Goal: Complete application form

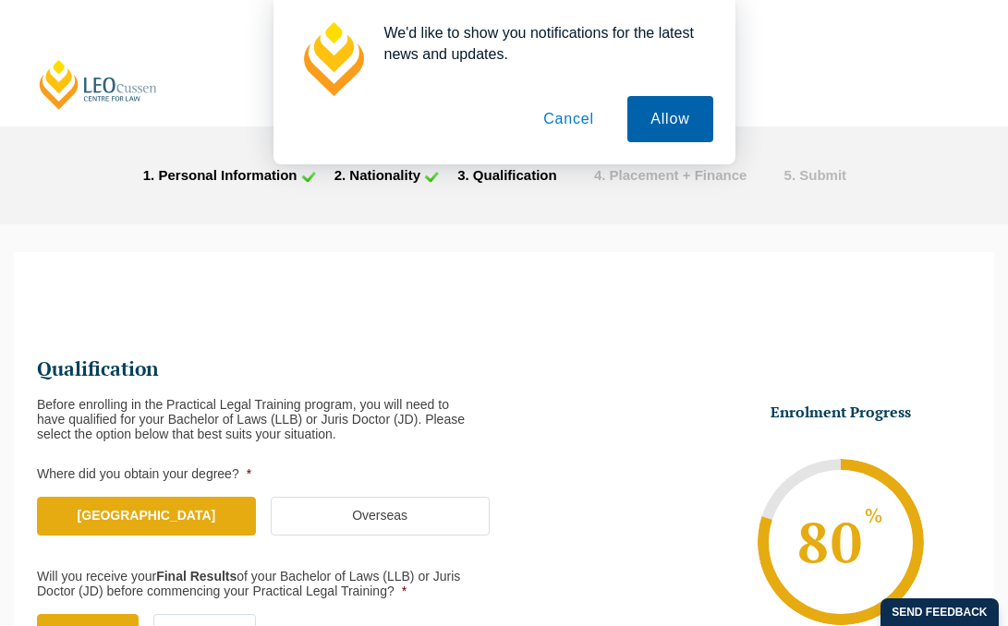
click at [667, 115] on button "Allow" at bounding box center [669, 119] width 85 height 46
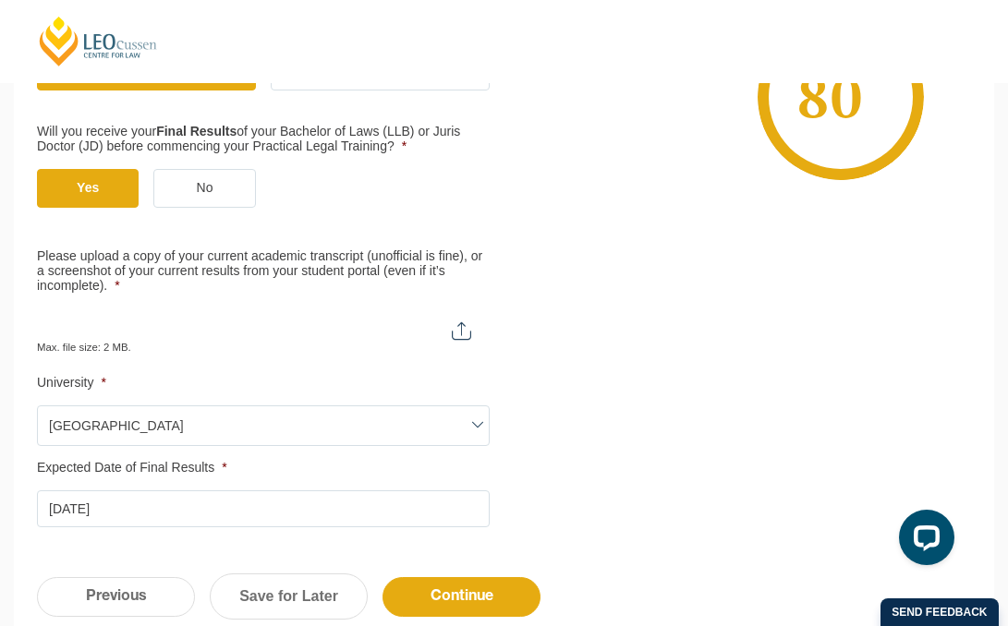
scroll to position [560, 0]
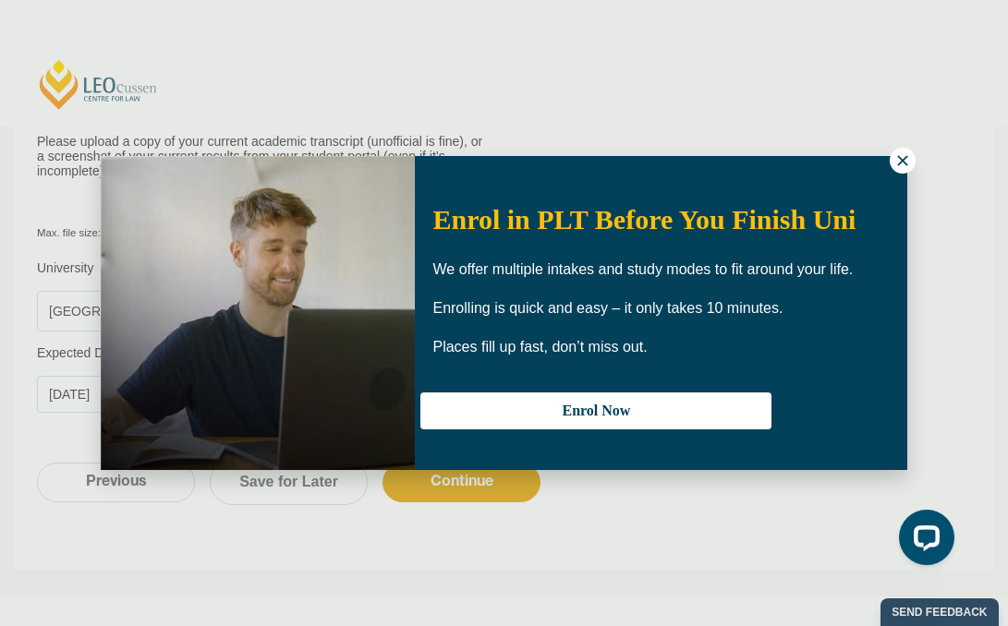
click at [901, 159] on icon at bounding box center [902, 160] width 17 height 17
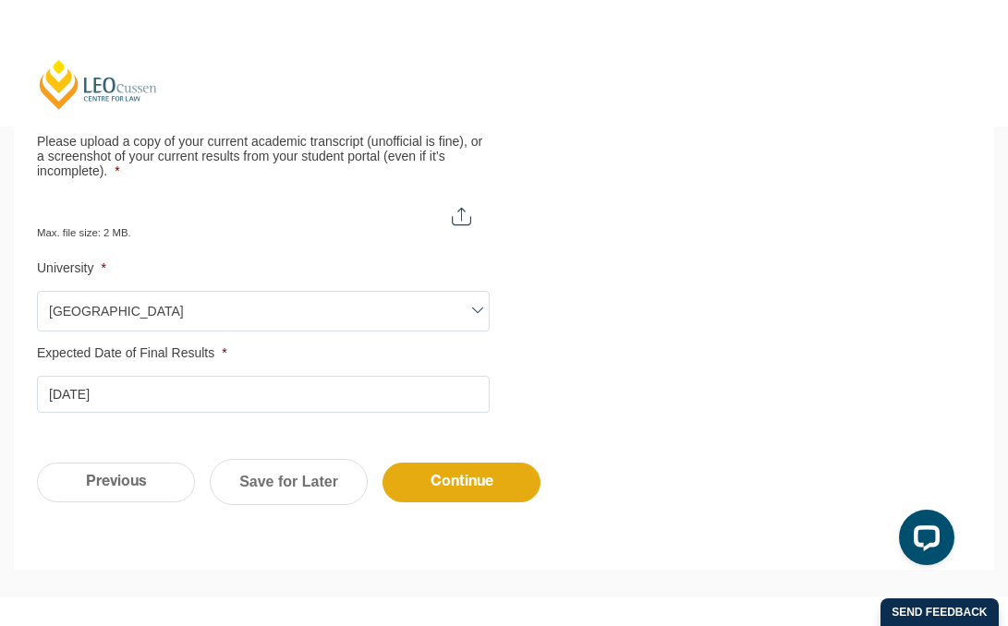
click at [455, 212] on input "Please upload a copy of your current academic transcript (unofficial is fine), …" at bounding box center [263, 209] width 453 height 31
type input "C:\fakepath\Academic Transcript - Annabel Randall.pdf"
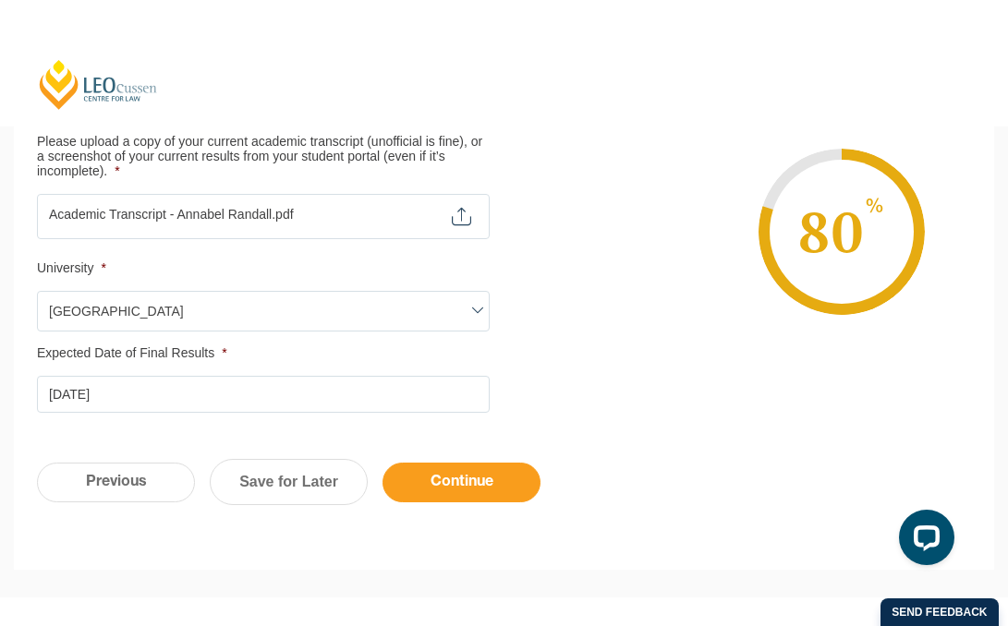
click at [440, 484] on input "Continue" at bounding box center [461, 483] width 158 height 40
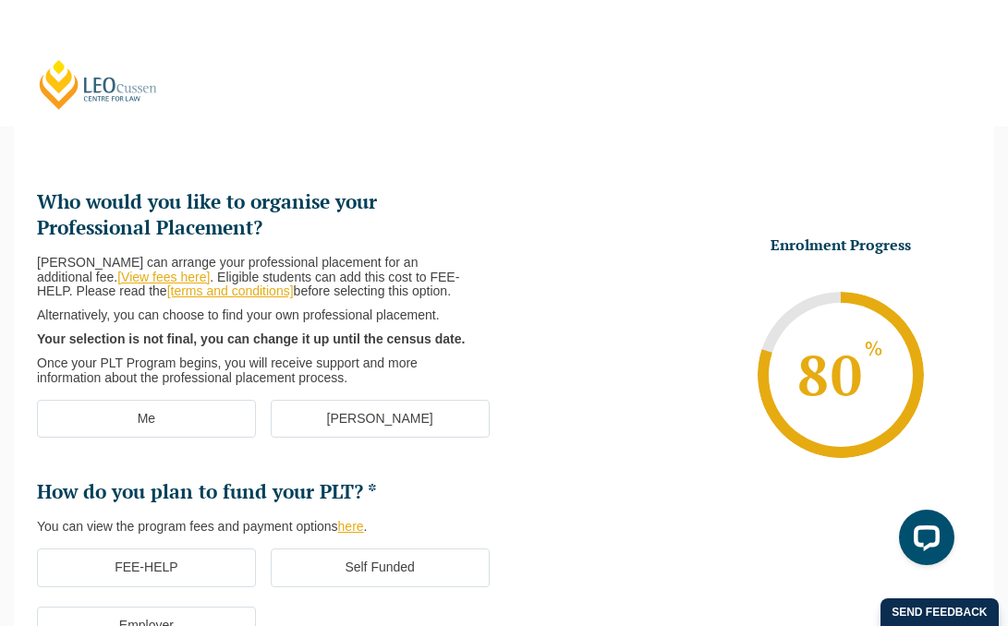
scroll to position [160, 0]
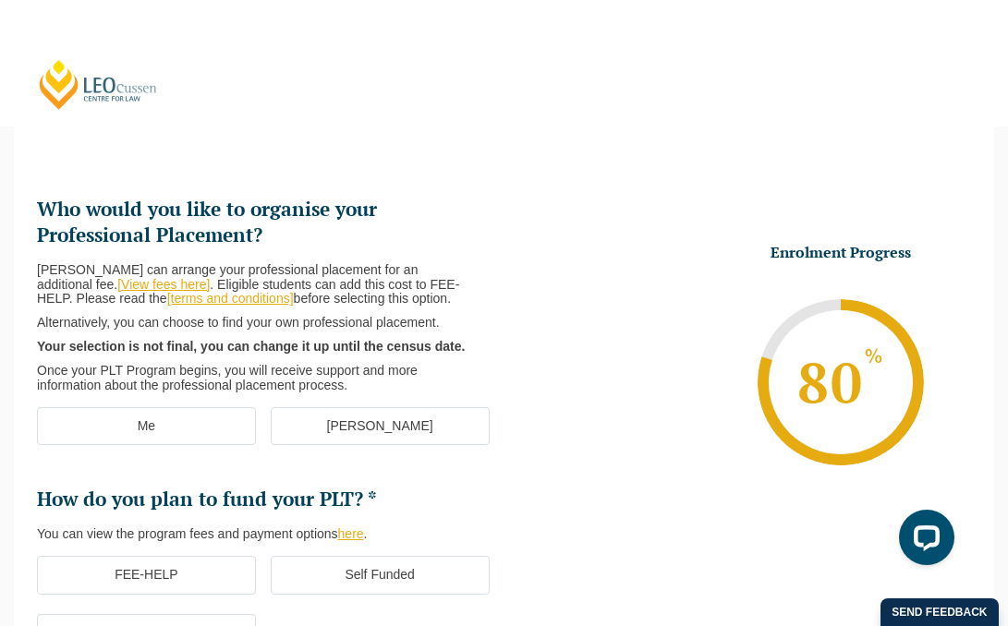
click at [182, 435] on label "Me" at bounding box center [146, 426] width 219 height 39
click at [0, 0] on input "Me" at bounding box center [0, 0] width 0 height 0
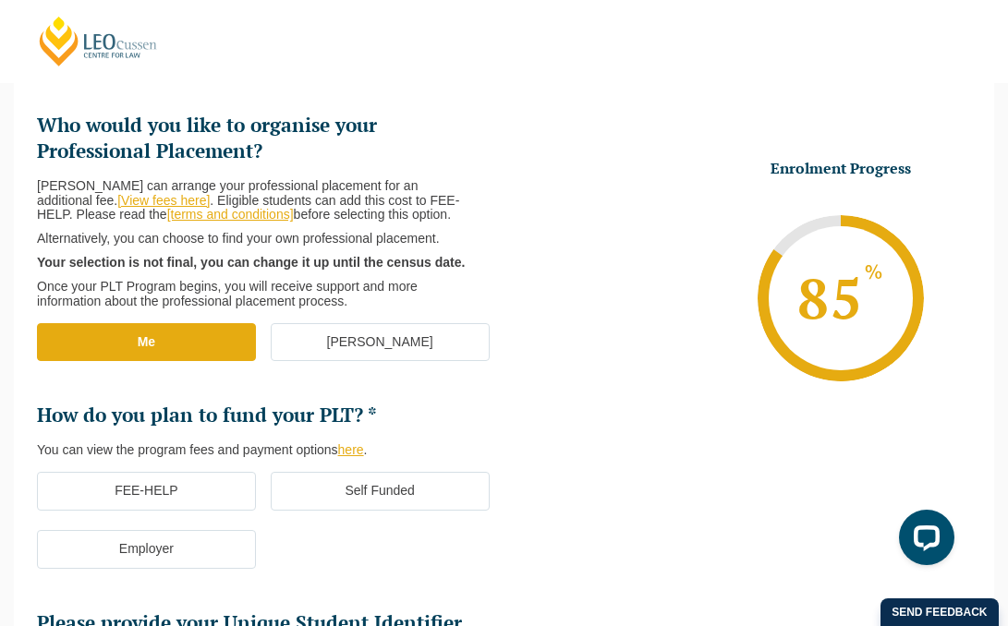
scroll to position [247, 0]
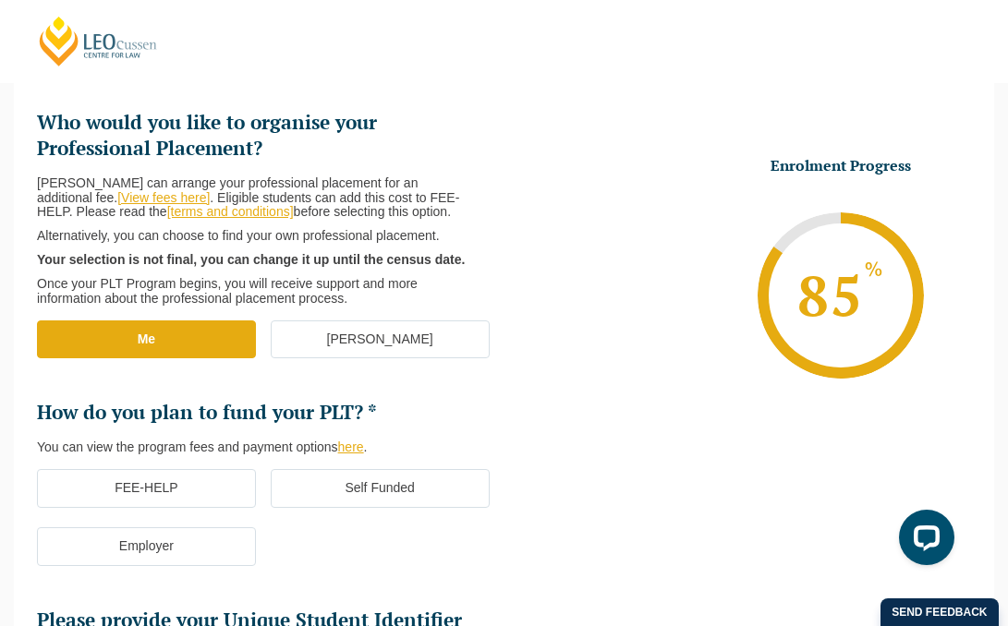
click at [359, 448] on link "here" at bounding box center [351, 447] width 26 height 15
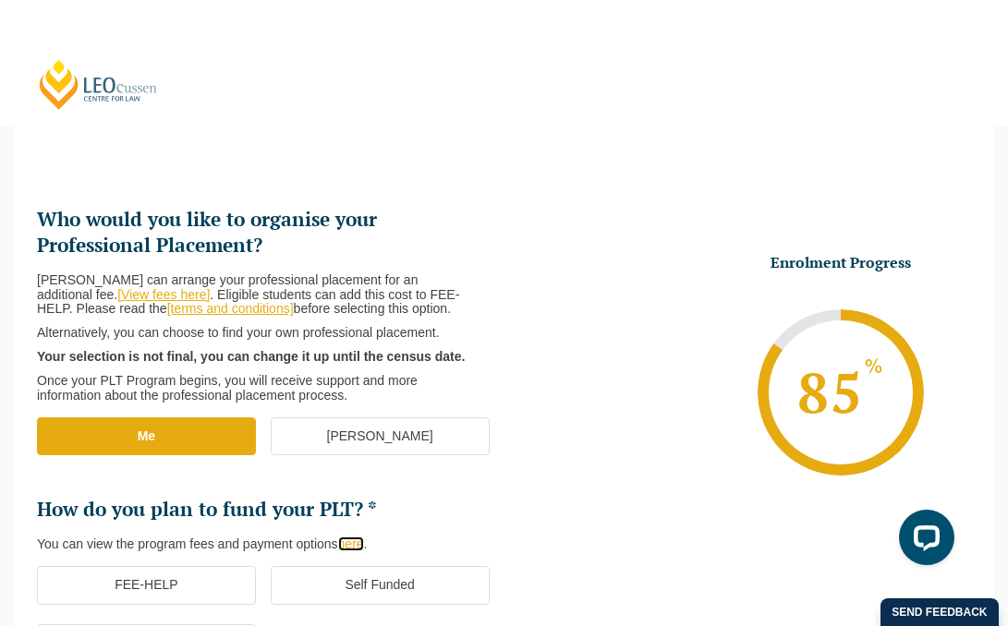
scroll to position [0, 0]
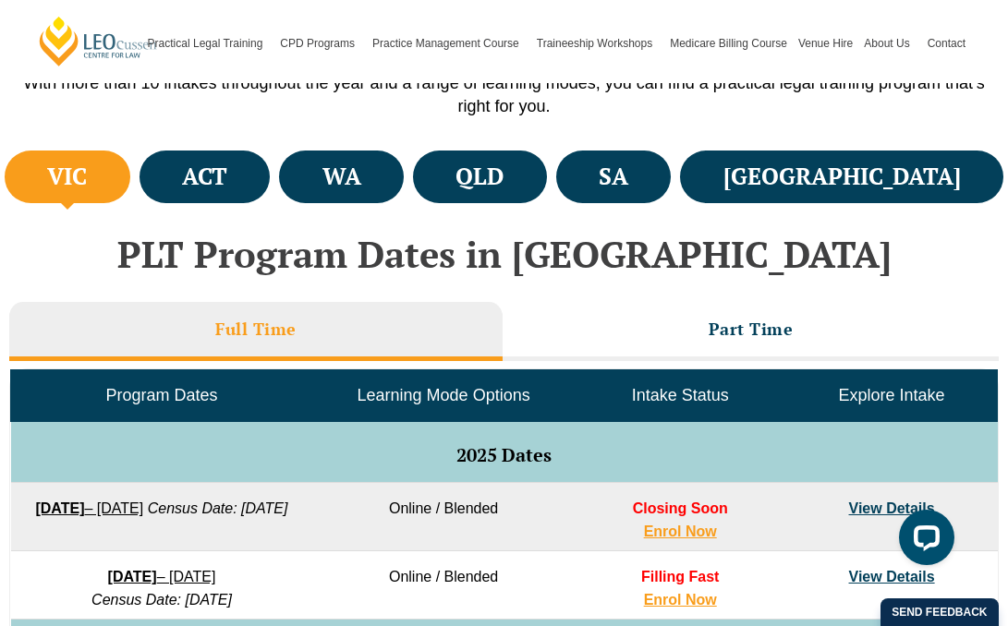
scroll to position [631, 0]
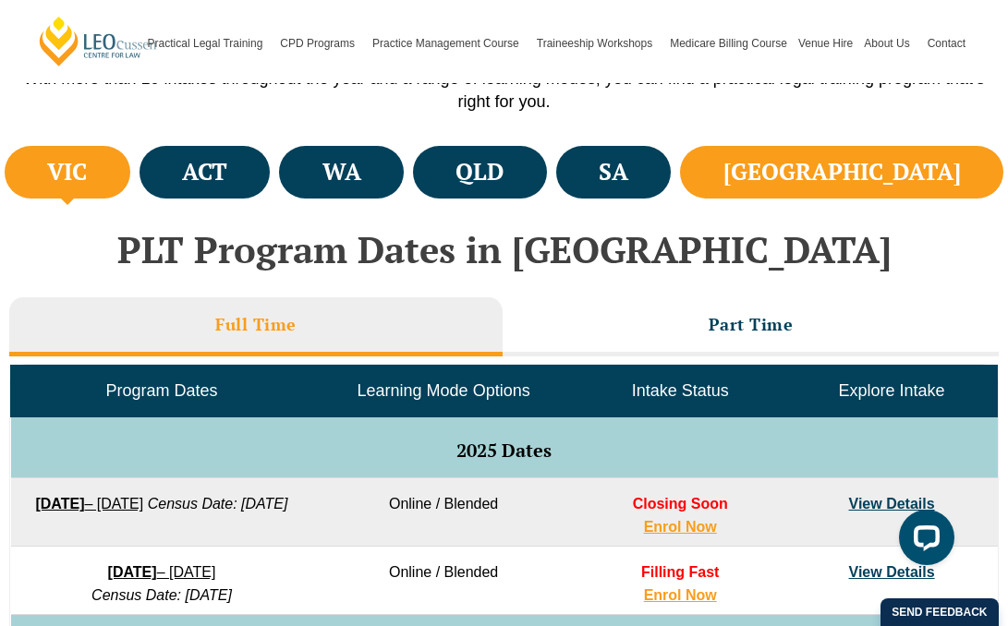
click at [922, 181] on h4 "[GEOGRAPHIC_DATA]" at bounding box center [841, 172] width 237 height 30
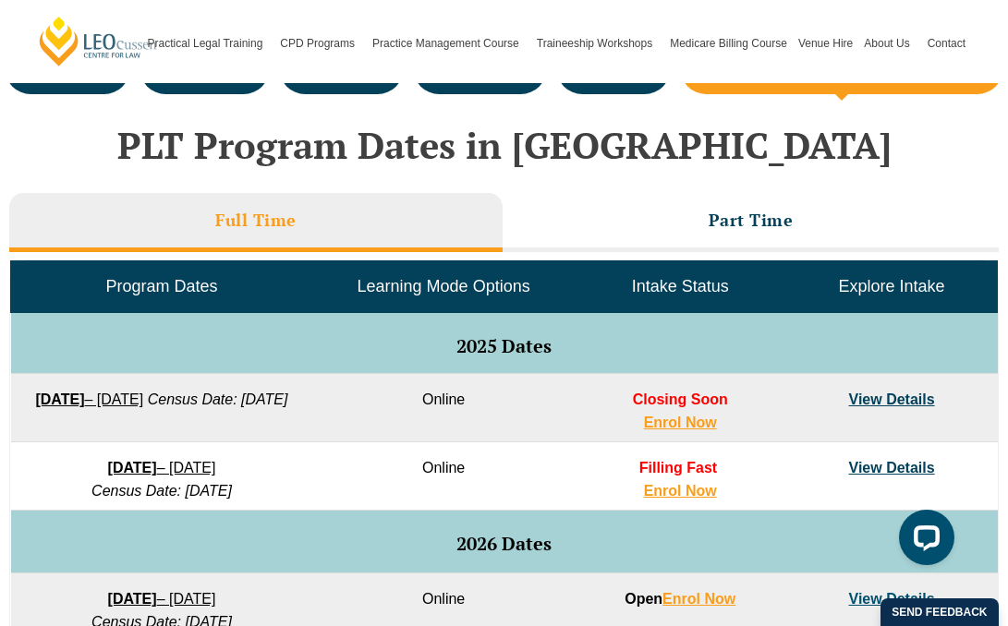
scroll to position [739, 0]
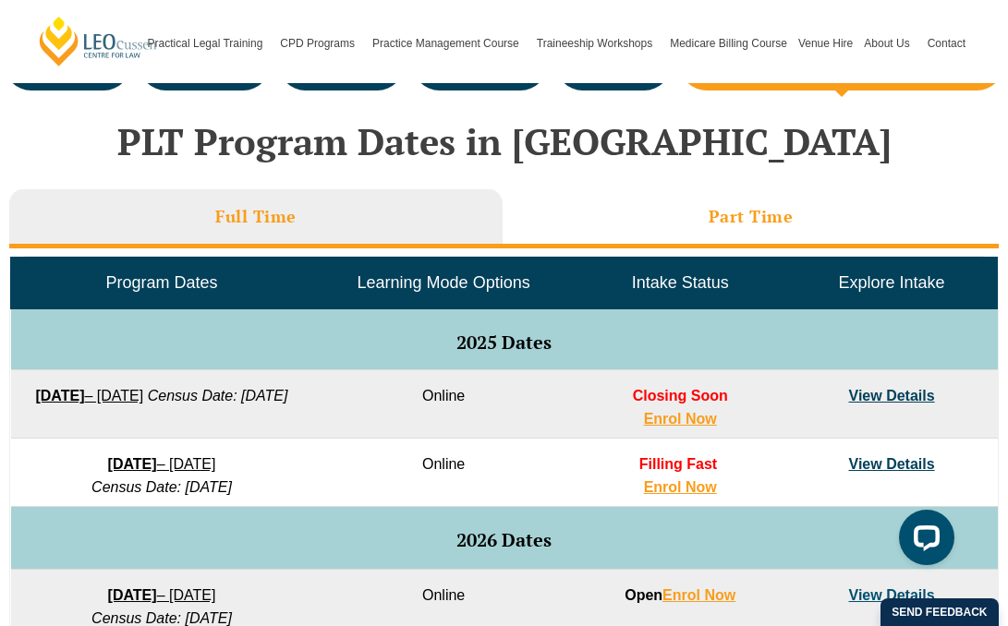
click at [647, 208] on li "Part Time" at bounding box center [750, 218] width 497 height 59
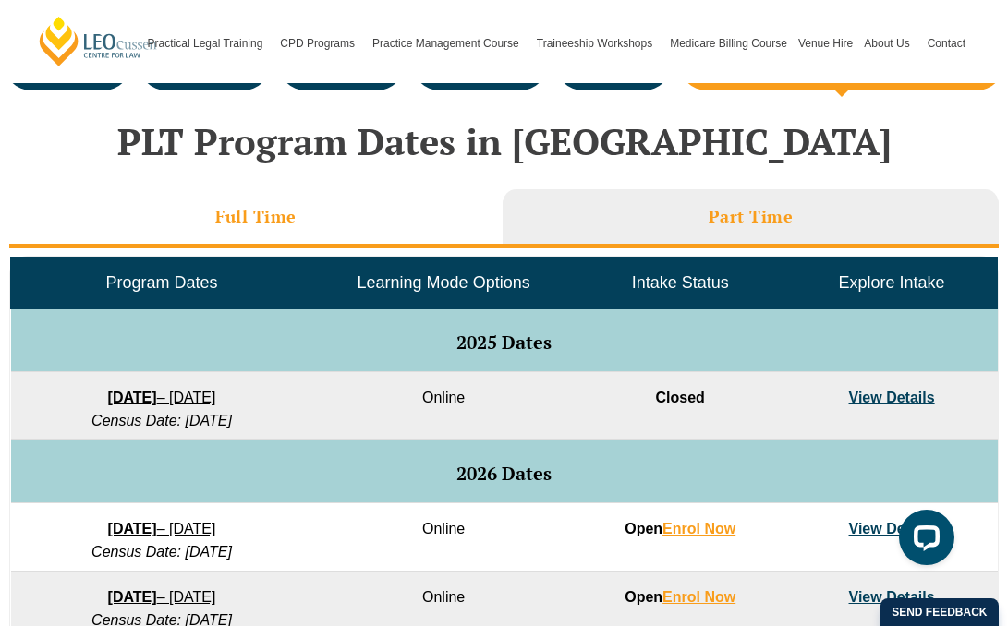
click at [264, 202] on li "Full Time" at bounding box center [255, 218] width 493 height 59
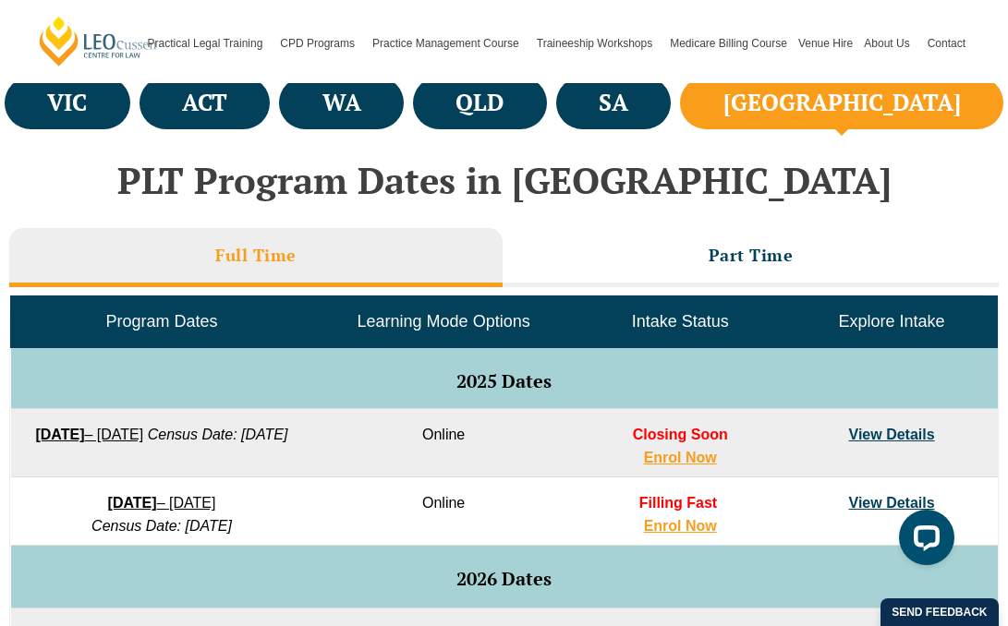
scroll to position [649, 0]
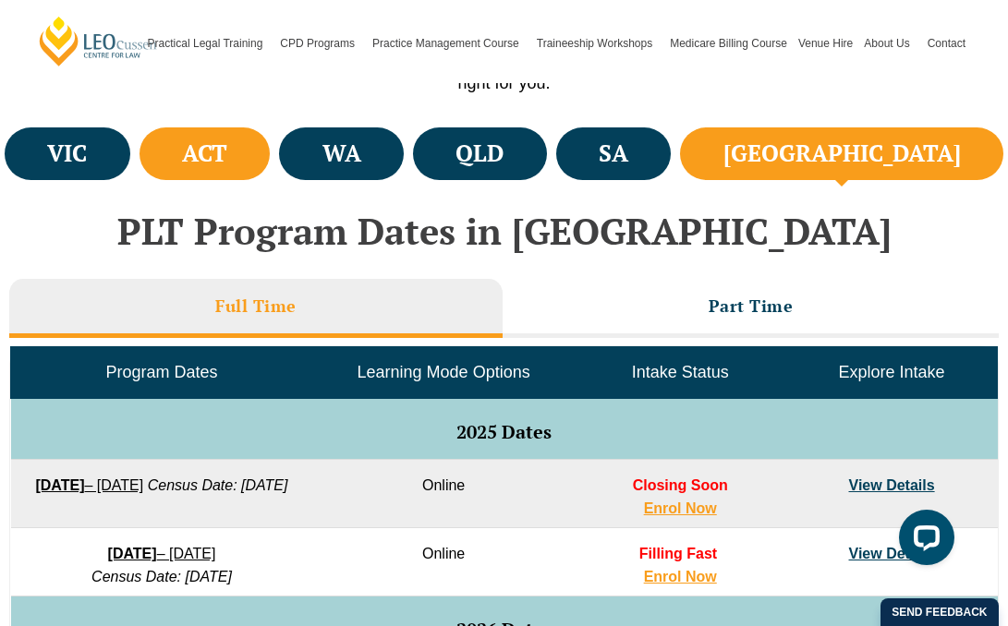
click at [214, 169] on li "ACT" at bounding box center [204, 153] width 131 height 53
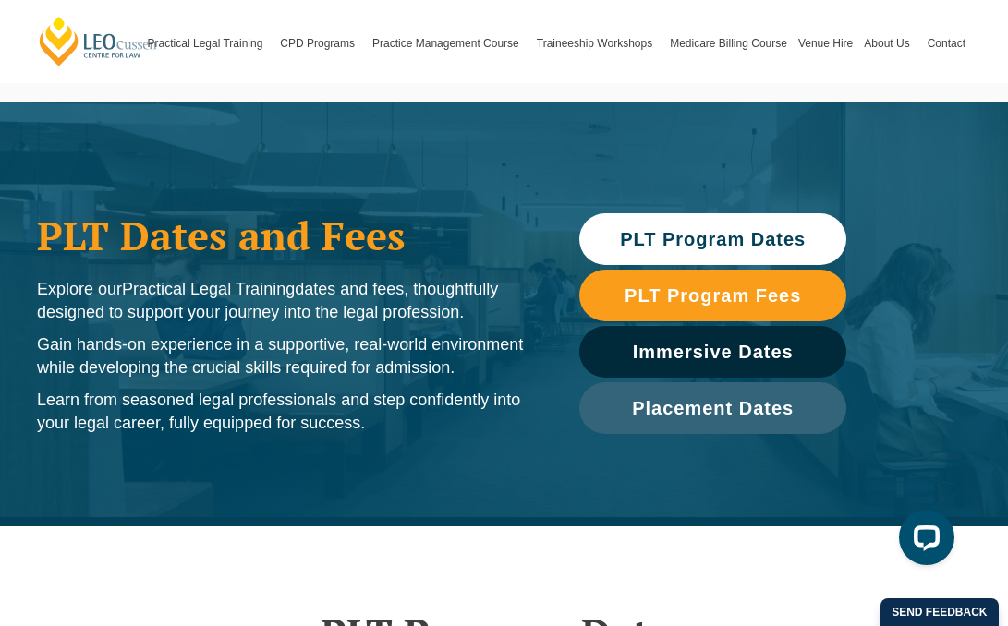
scroll to position [0, 0]
